Goal: Understand process/instructions

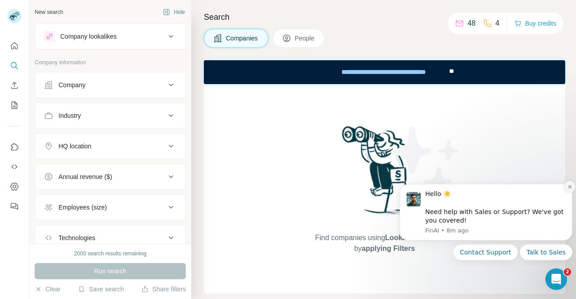
click at [569, 183] on button "Dismiss notification" at bounding box center [570, 187] width 12 height 12
click at [570, 184] on button "Dismiss notification" at bounding box center [570, 187] width 12 height 12
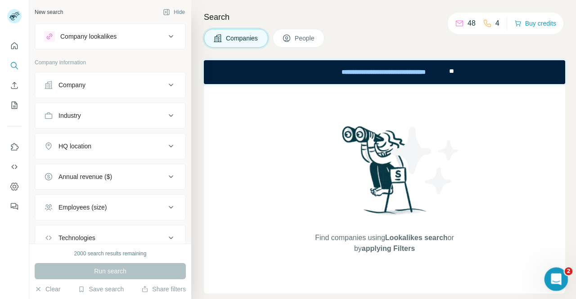
click at [557, 279] on icon "Open Intercom Messenger" at bounding box center [555, 278] width 15 height 15
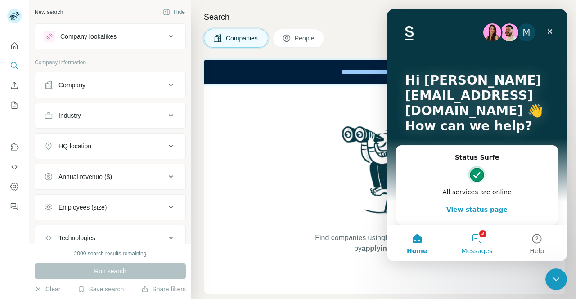
click at [477, 236] on button "2 Messages" at bounding box center [477, 244] width 60 height 36
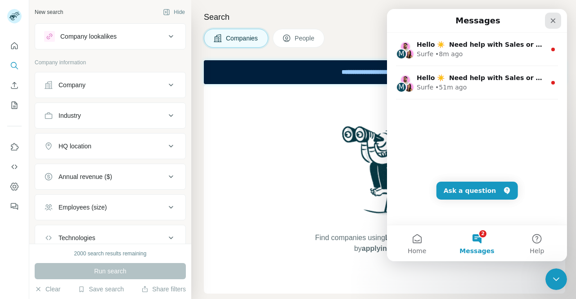
click at [556, 24] on icon "Close" at bounding box center [553, 20] width 7 height 7
